Goal: Information Seeking & Learning: Understand process/instructions

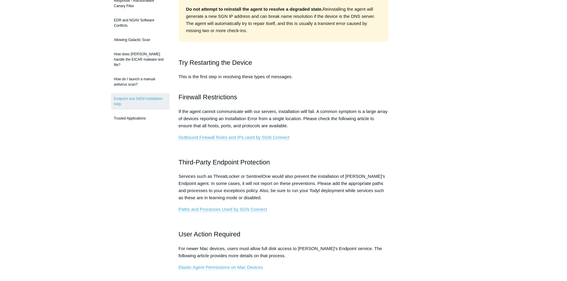
scroll to position [130, 0]
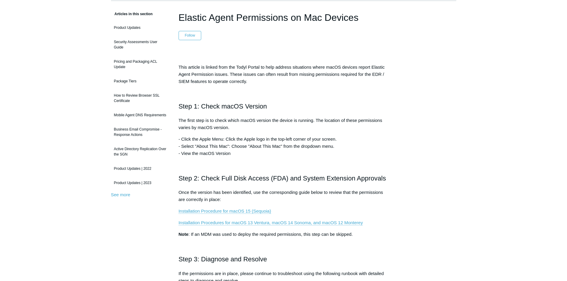
scroll to position [149, 0]
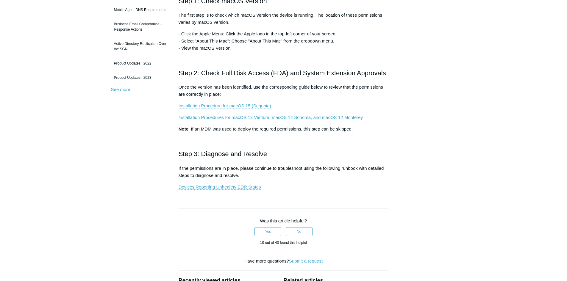
click at [239, 104] on link "Installation Procedure for macOS 15 (Sequoia)" at bounding box center [225, 105] width 93 height 5
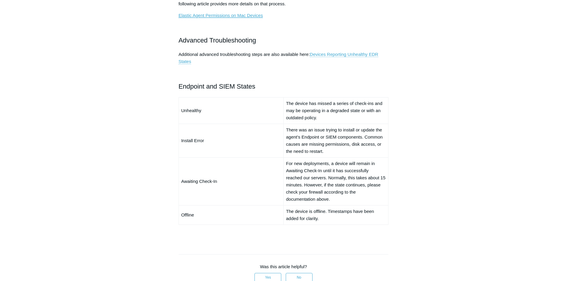
scroll to position [536, 0]
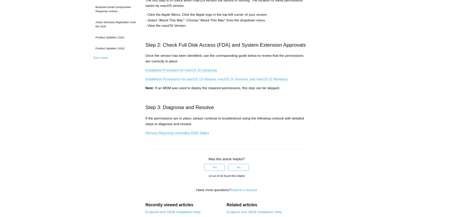
scroll to position [179, 0]
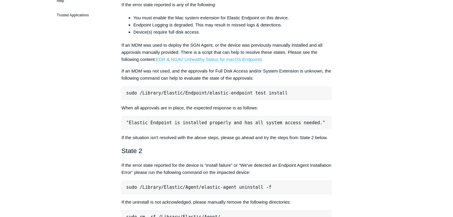
scroll to position [208, 0]
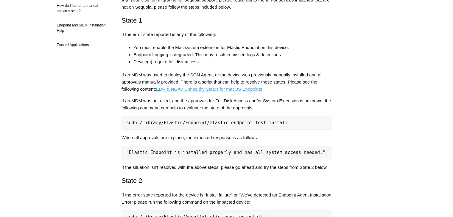
click at [245, 124] on pre "sudo /Library/Elastic/Endpoint/elastic-endpoint test install" at bounding box center [226, 123] width 210 height 14
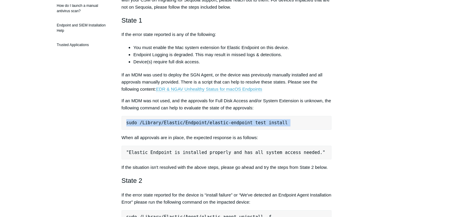
click at [245, 124] on pre "sudo /Library/Elastic/Endpoint/elastic-endpoint test install" at bounding box center [226, 123] width 210 height 14
copy div "sudo /Library/Elastic/Endpoint/elastic-endpoint test install"
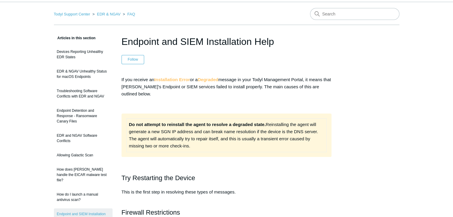
scroll to position [60, 0]
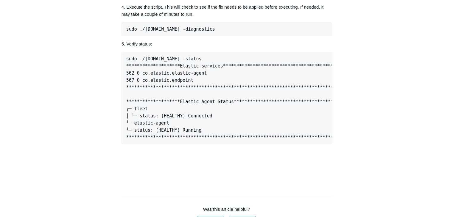
copy div "sudo curl -s https://download.todyl.com/misc/endpoint-tools-v3.sh | sudo bash -…"
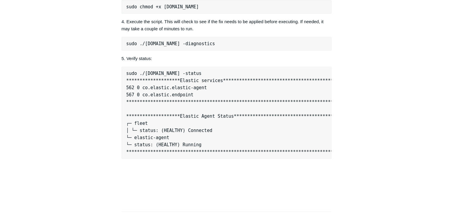
scroll to position [684, 0]
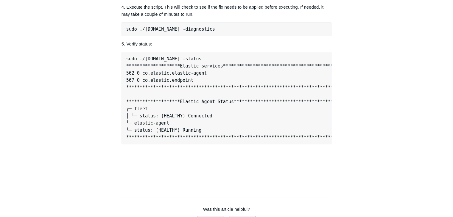
copy div "sudo curl -s https://download.todyl.com/misc/endpoint-tools-v3.sh | sudo bash -…"
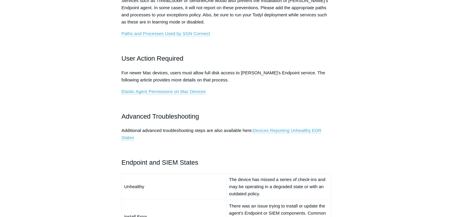
scroll to position [298, 0]
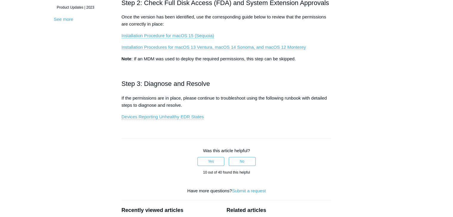
scroll to position [238, 0]
